Goal: Navigation & Orientation: Find specific page/section

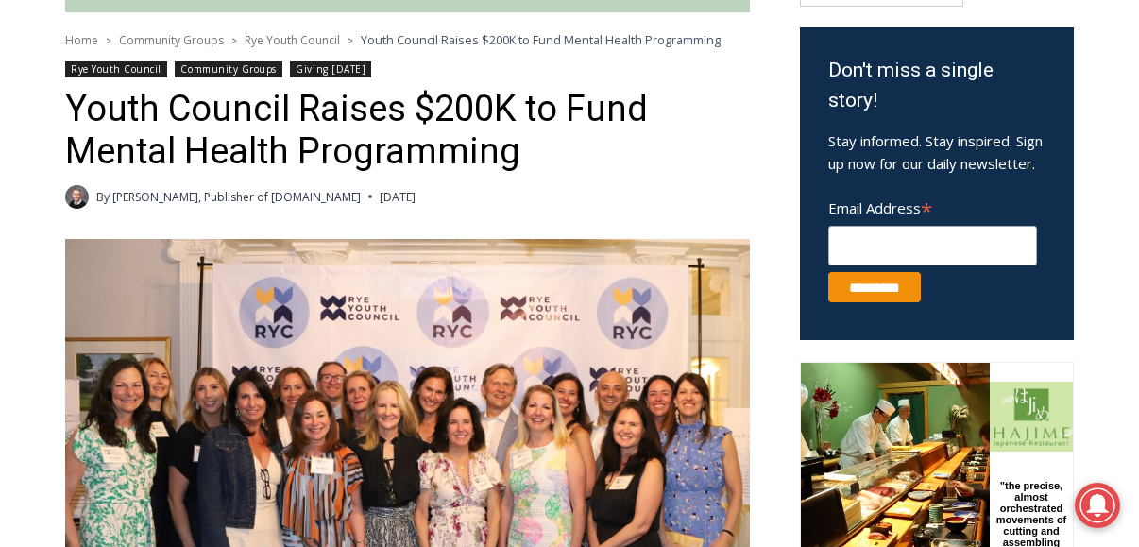
scroll to position [632, 0]
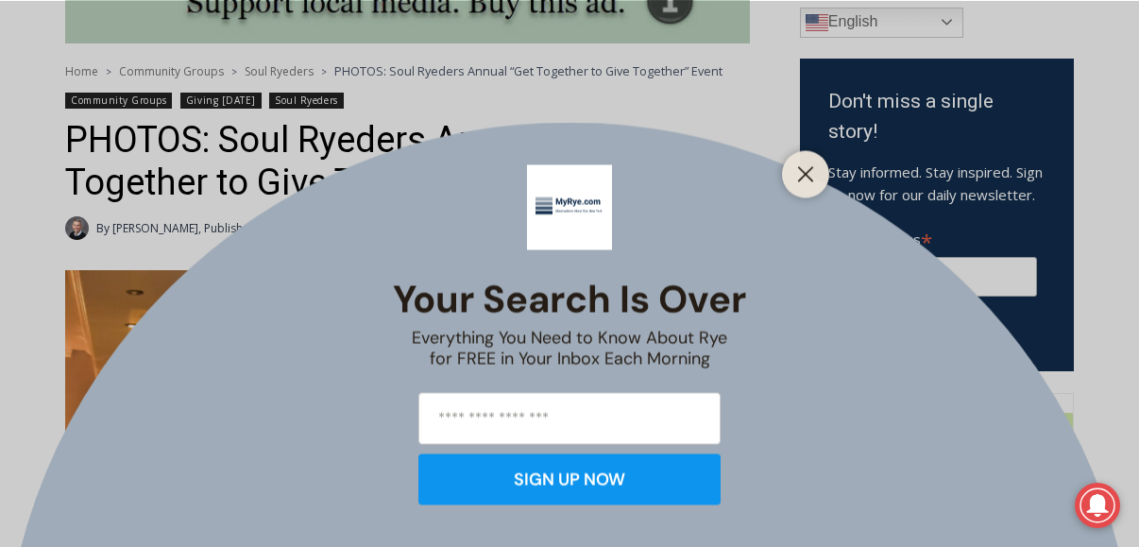
scroll to position [578, 0]
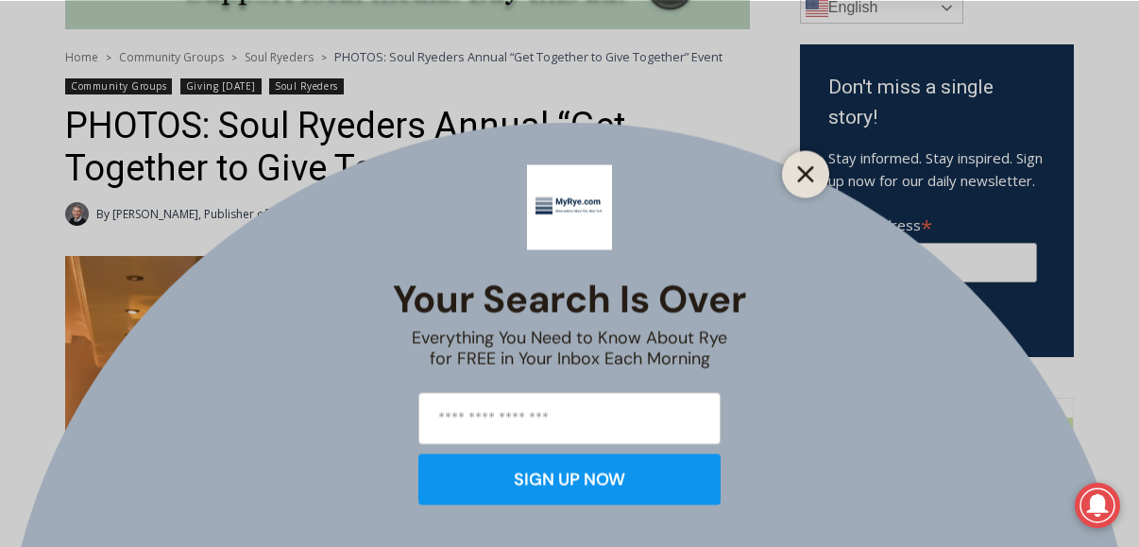
click at [805, 176] on line "Close" at bounding box center [805, 173] width 13 height 13
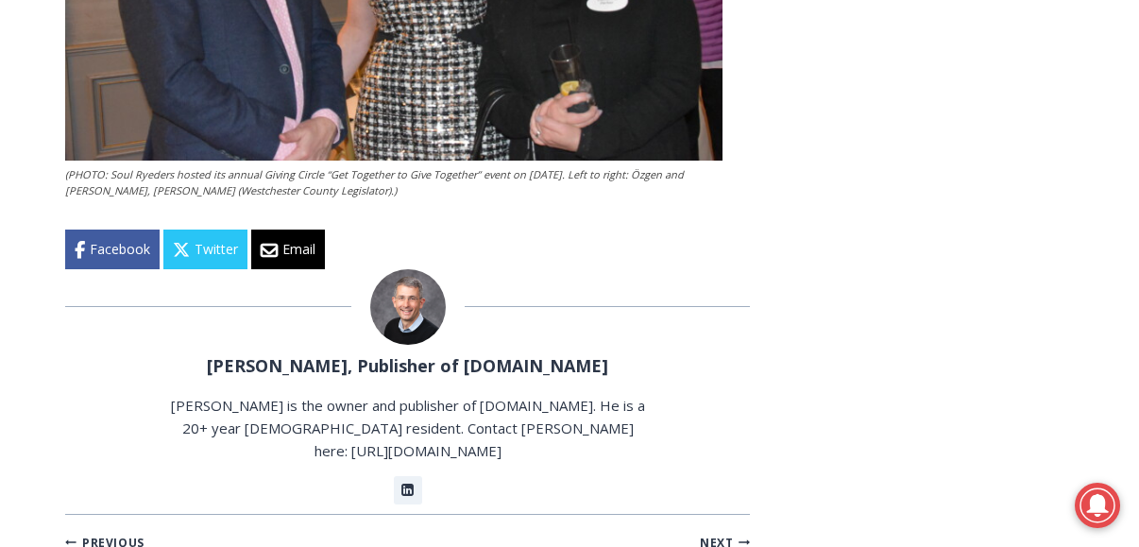
scroll to position [4323, 0]
